Goal: Find specific page/section: Find specific page/section

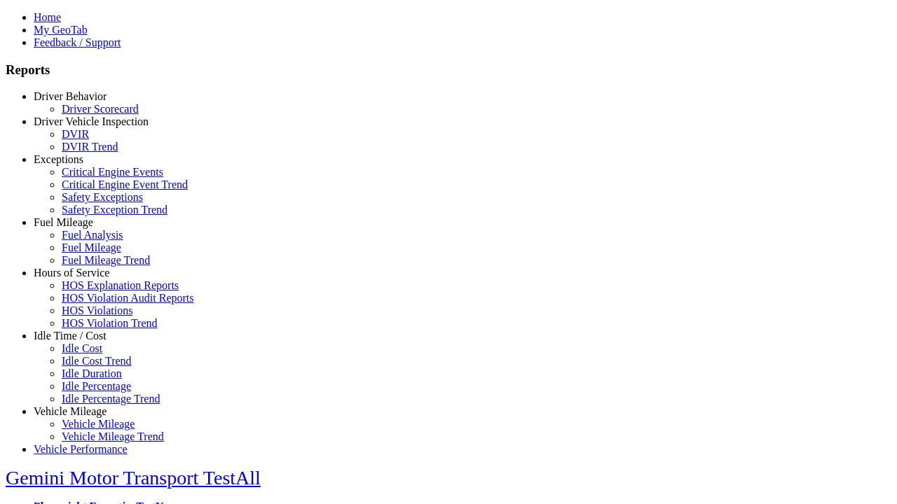
click at [81, 127] on link "Driver Vehicle Inspection" at bounding box center [91, 122] width 115 height 12
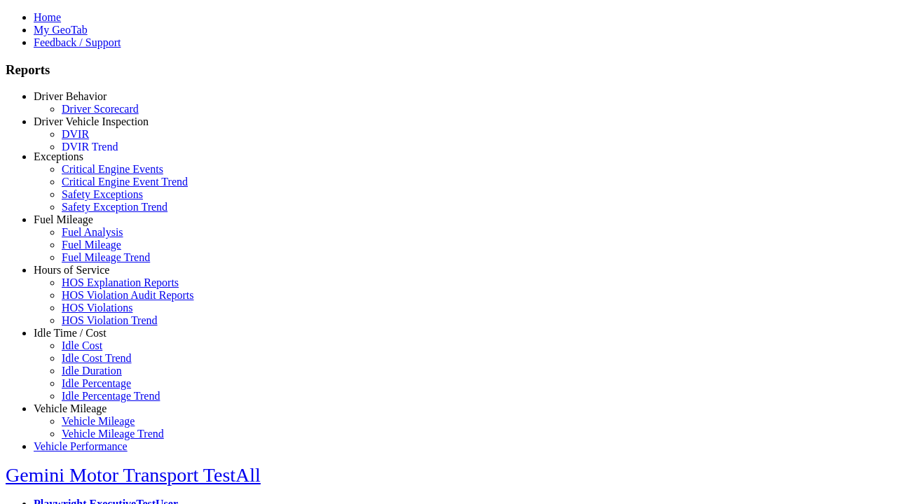
click at [89, 140] on link "DVIR" at bounding box center [75, 134] width 27 height 12
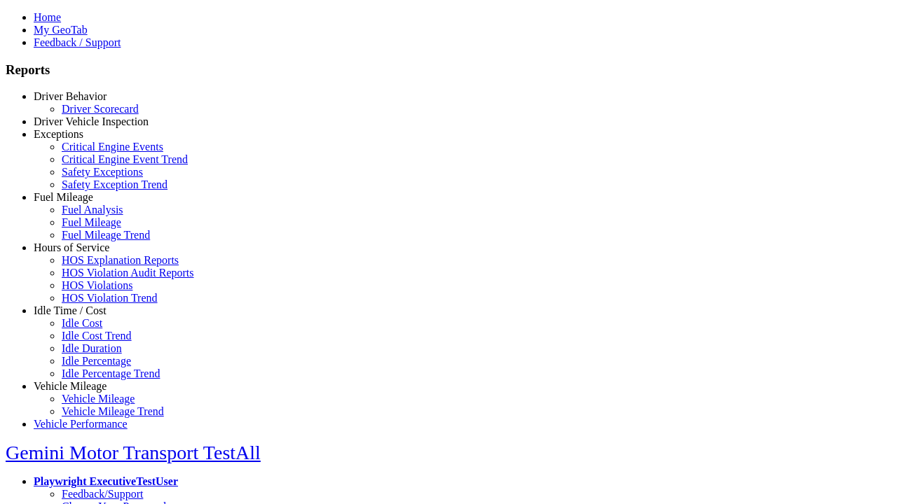
select select "**********"
